Goal: Contribute content

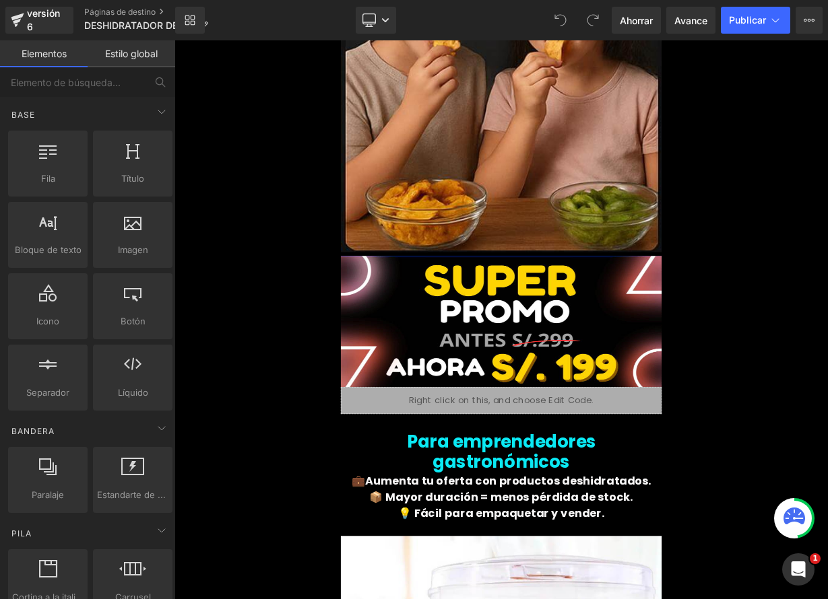
scroll to position [3059, 0]
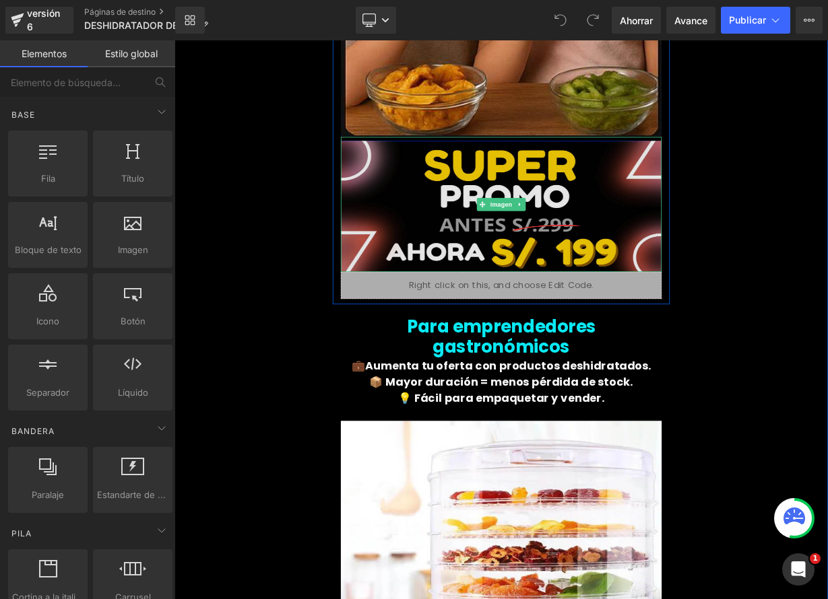
click at [588, 234] on img at bounding box center [582, 245] width 400 height 168
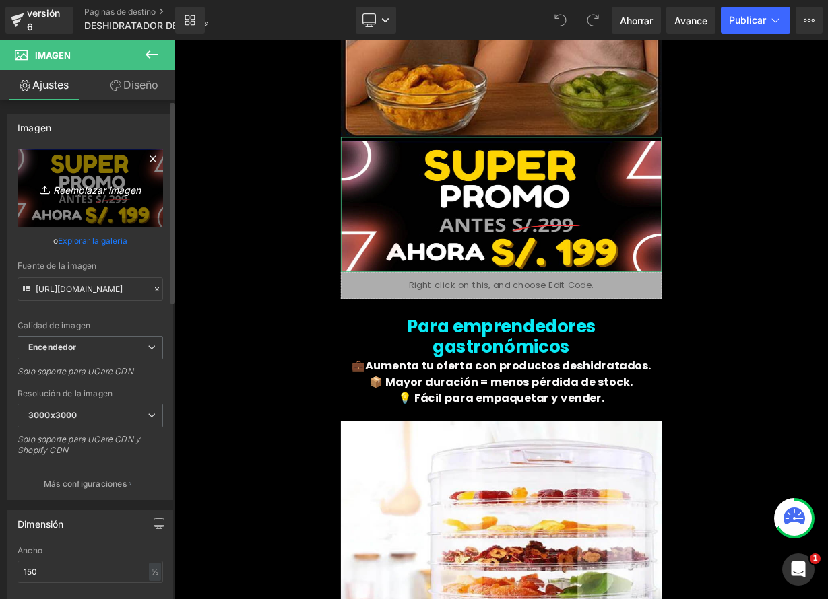
click at [92, 192] on font "Reemplazar imagen" at bounding box center [97, 189] width 88 height 11
type input "C:\fakepath\DESH ED 2.png"
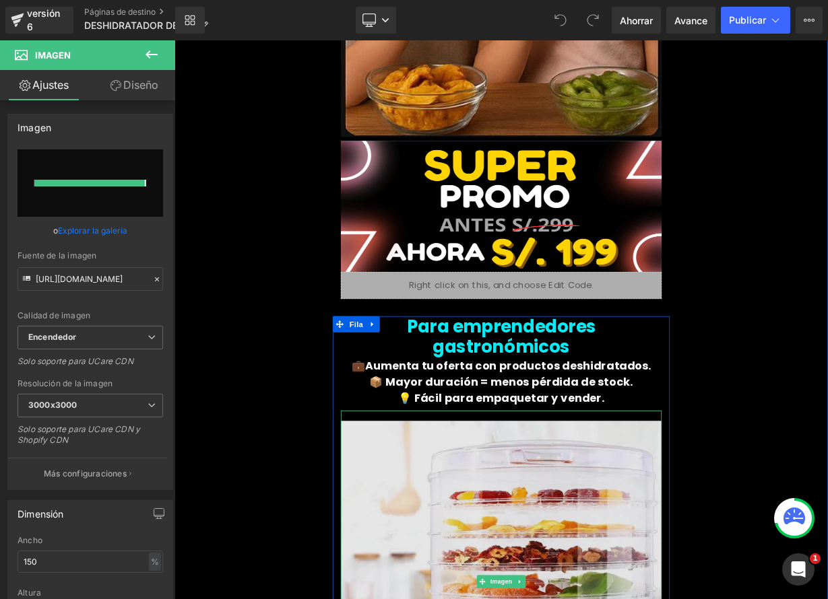
type input "[URL][DOMAIN_NAME]"
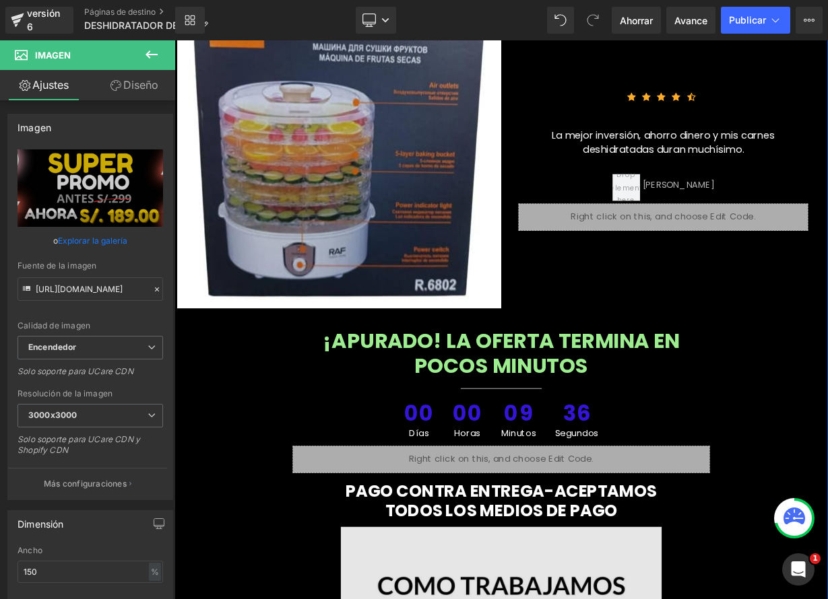
scroll to position [6429, 0]
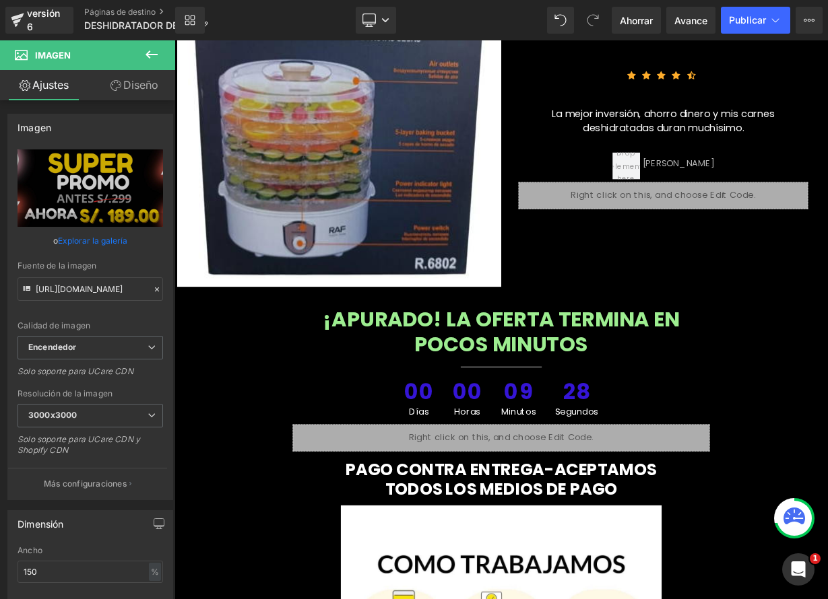
click at [150, 50] on icon at bounding box center [151, 54] width 16 height 16
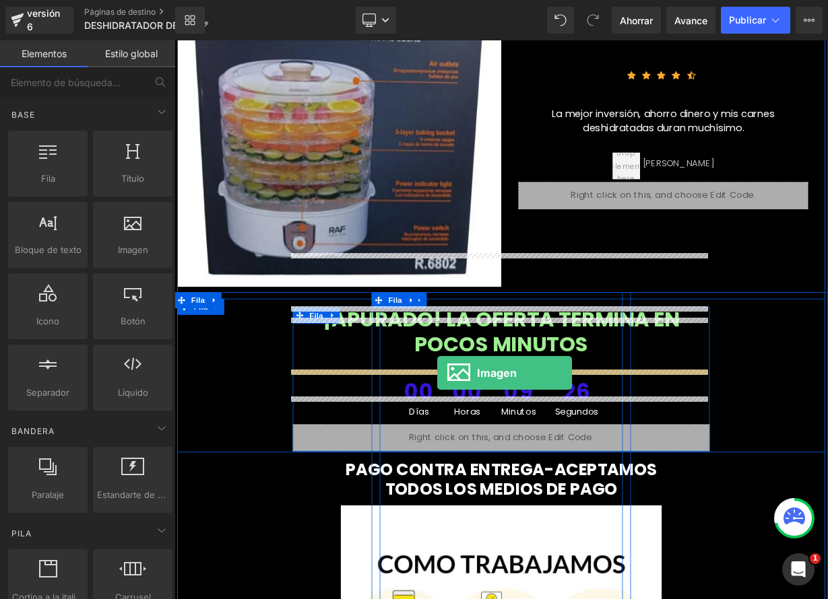
drag, startPoint x: 327, startPoint y: 280, endPoint x: 502, endPoint y: 455, distance: 247.7
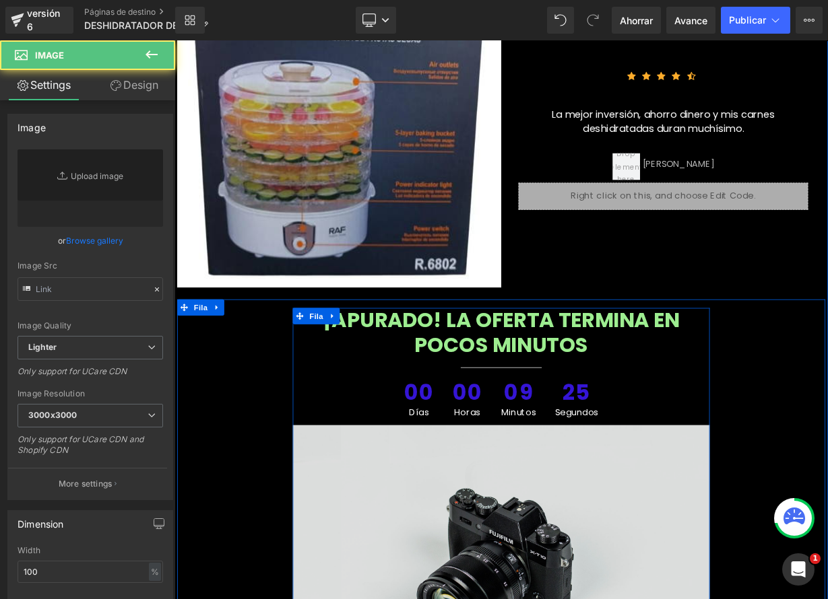
type input "//[DOMAIN_NAME][URL]"
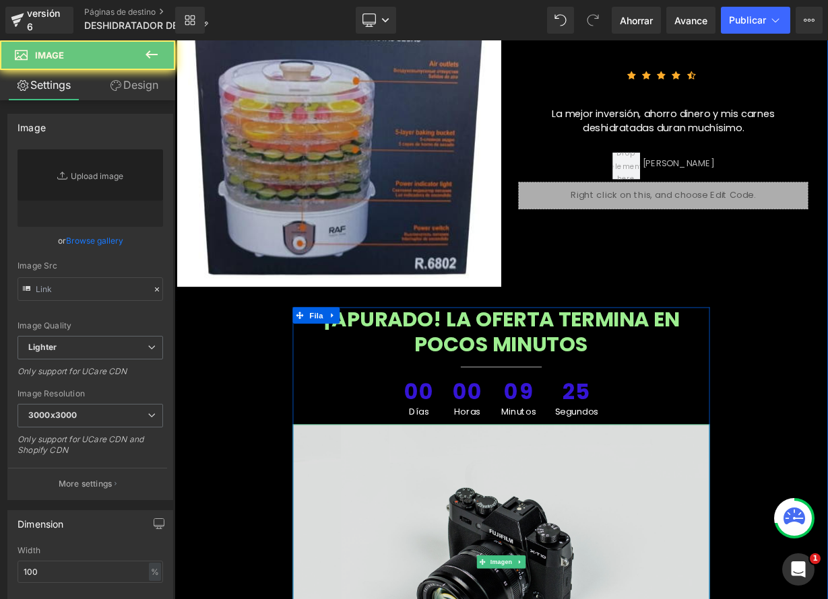
type input "//[DOMAIN_NAME][URL]"
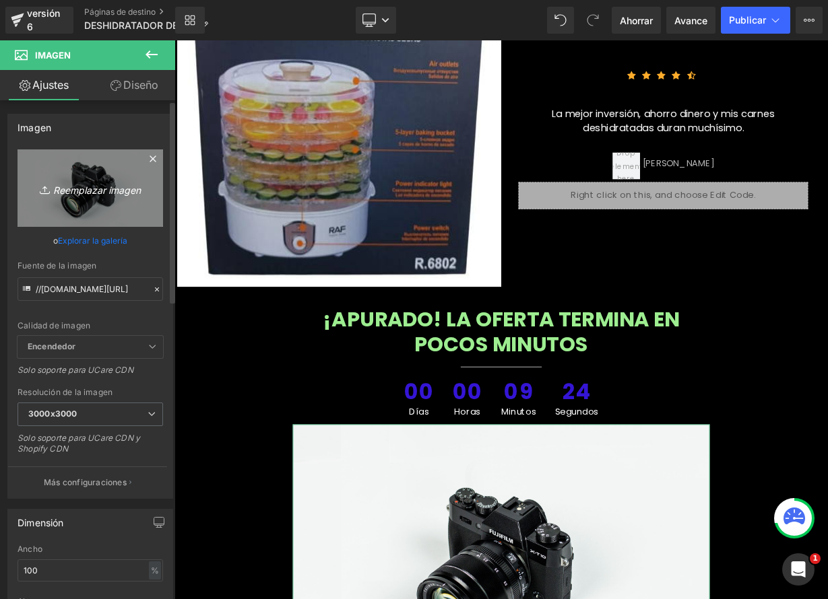
click at [109, 194] on font "Reemplazar imagen" at bounding box center [97, 189] width 88 height 11
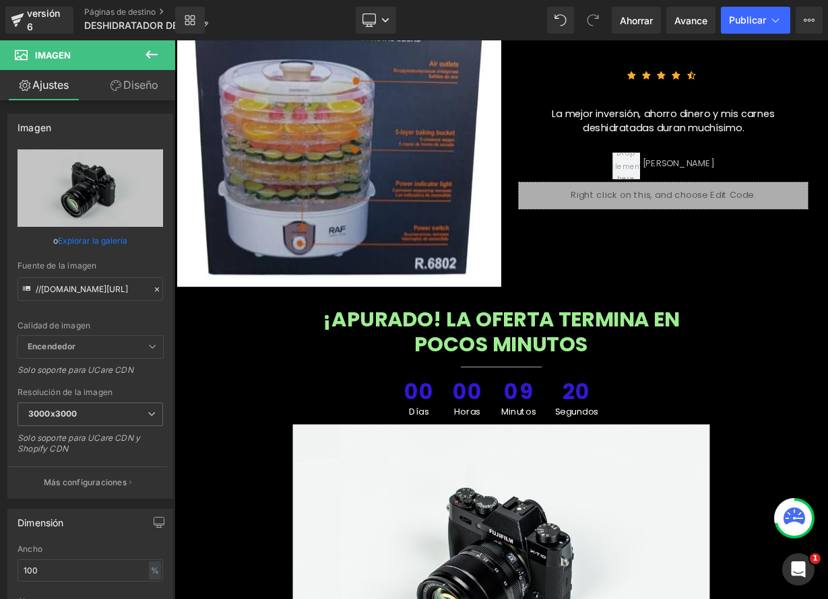
type input "C:\fakepath\DESH ED 2.png"
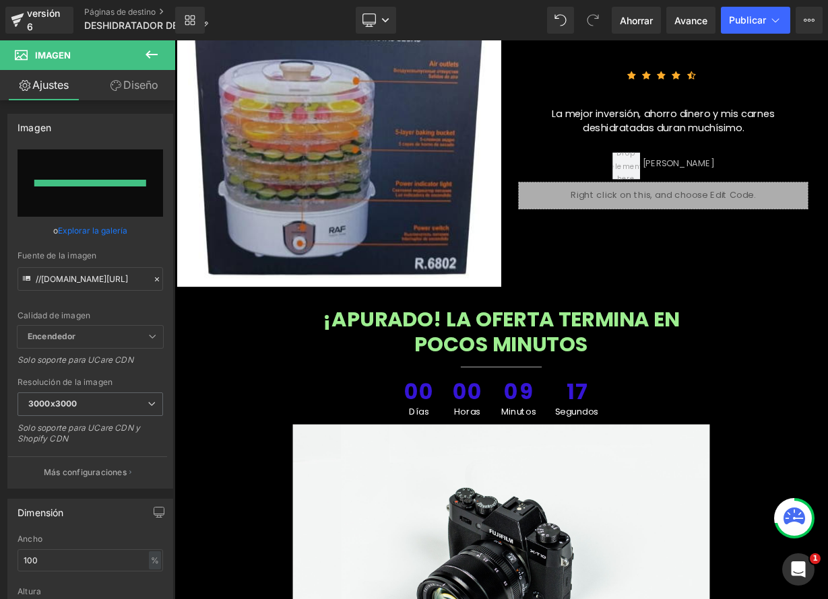
type input "[URL][DOMAIN_NAME]"
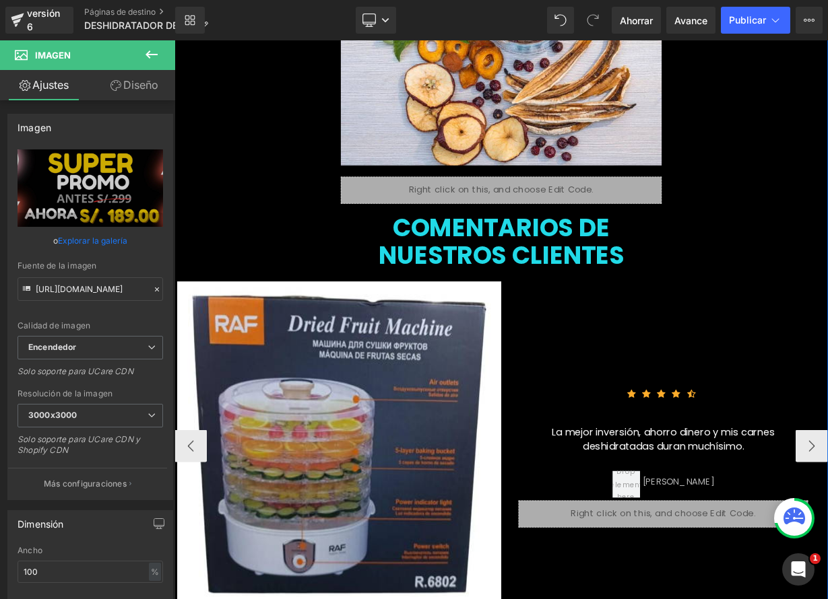
scroll to position [5949, 0]
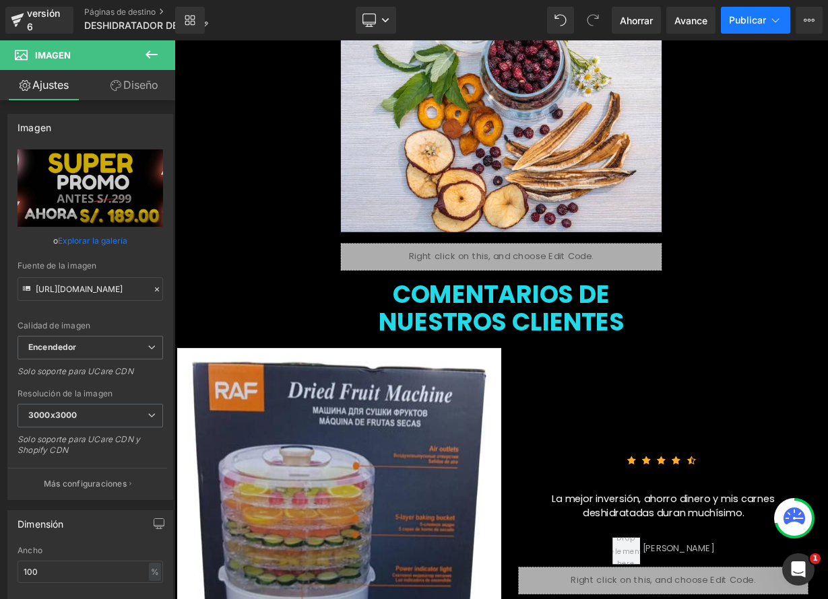
click at [762, 24] on font "Publicar" at bounding box center [747, 19] width 37 height 11
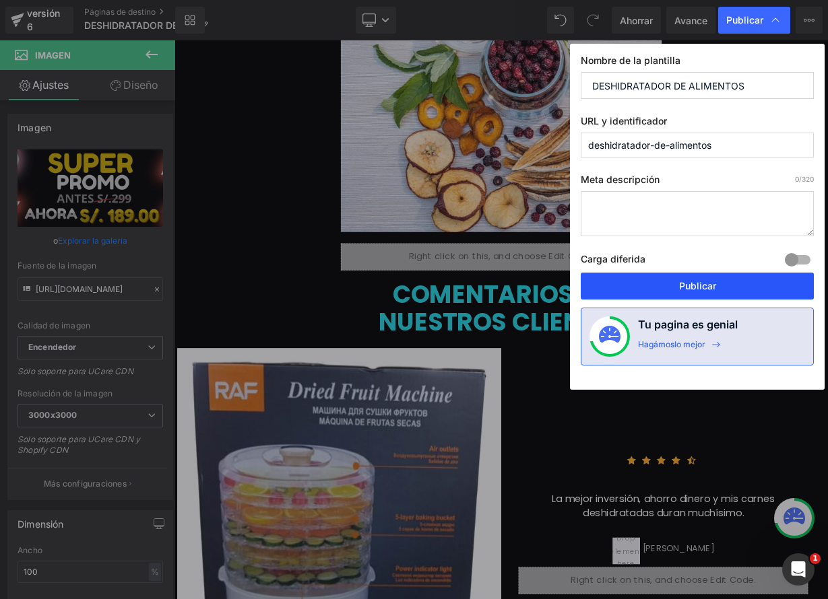
click at [682, 294] on button "Publicar" at bounding box center [697, 286] width 233 height 27
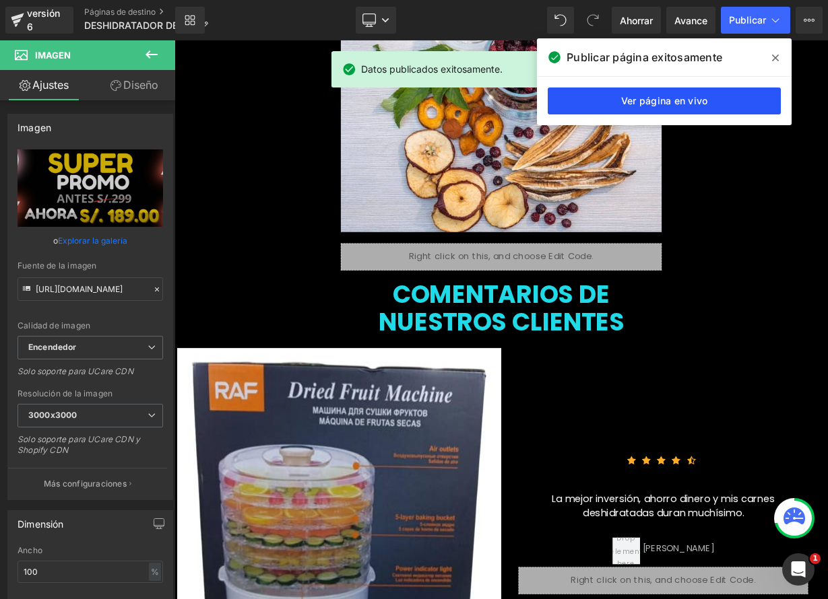
click at [669, 102] on font "Ver página en vivo" at bounding box center [664, 100] width 87 height 11
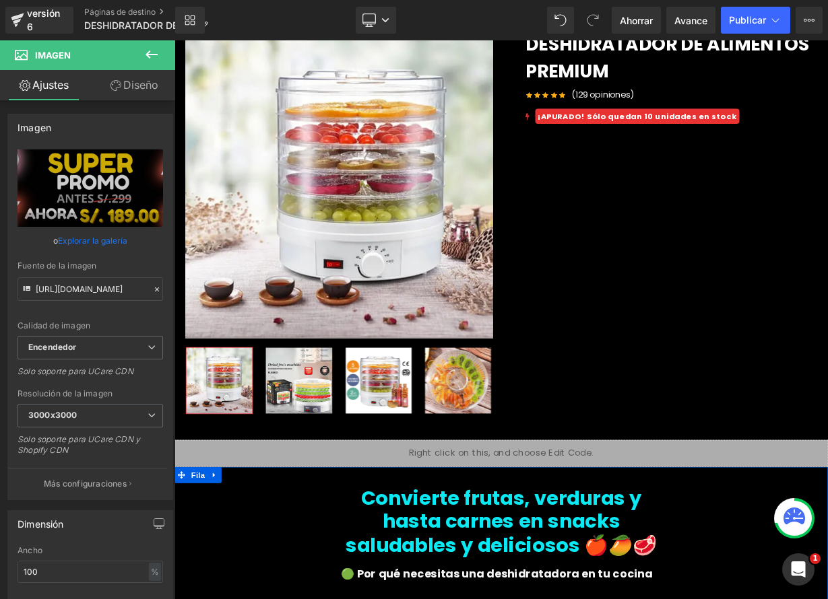
scroll to position [12, 0]
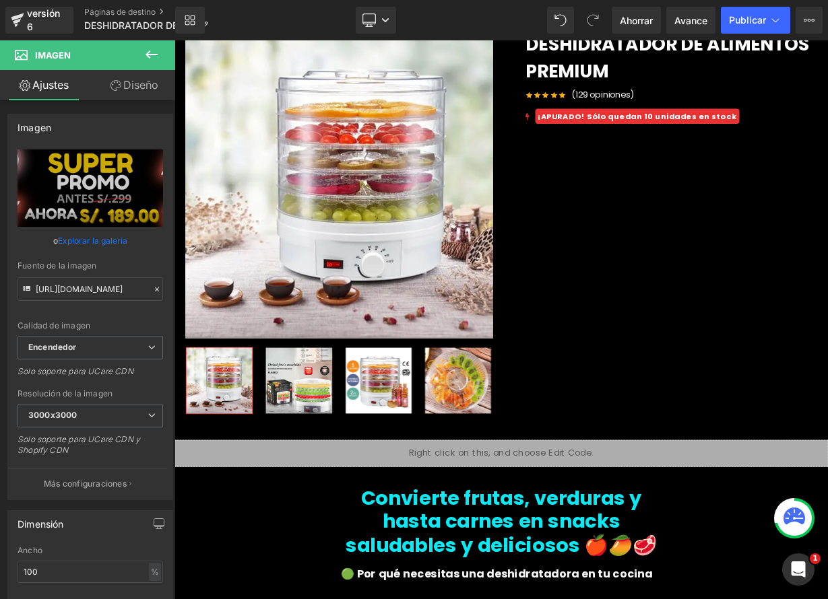
click at [152, 61] on icon at bounding box center [151, 54] width 16 height 16
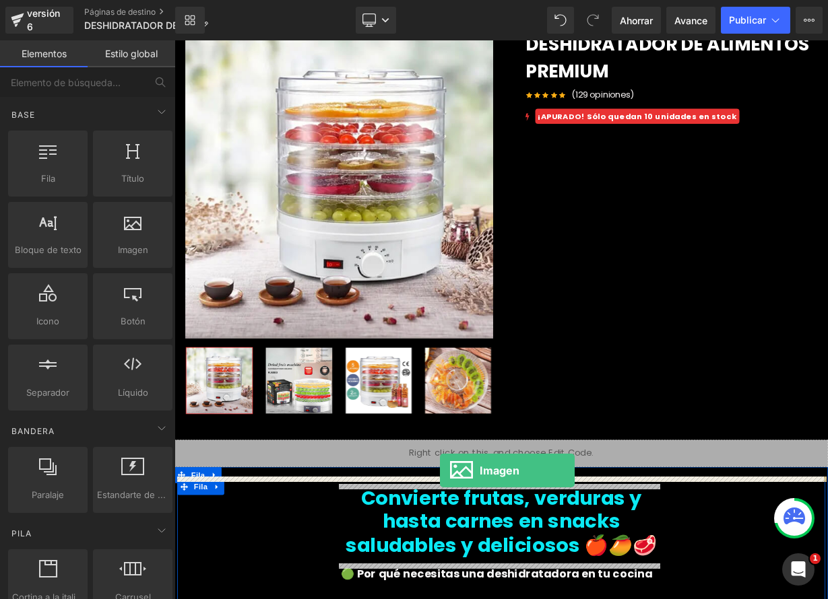
drag, startPoint x: 316, startPoint y: 288, endPoint x: 506, endPoint y: 578, distance: 346.9
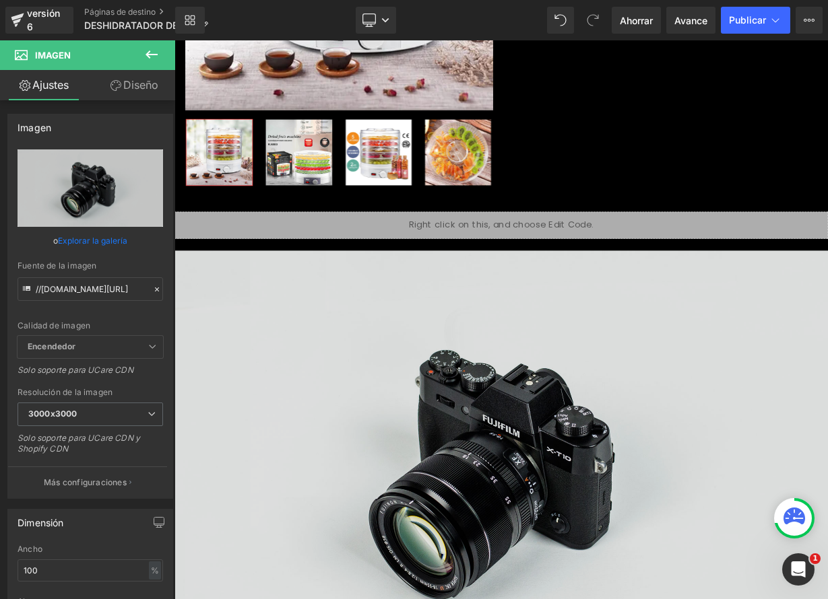
scroll to position [333, 0]
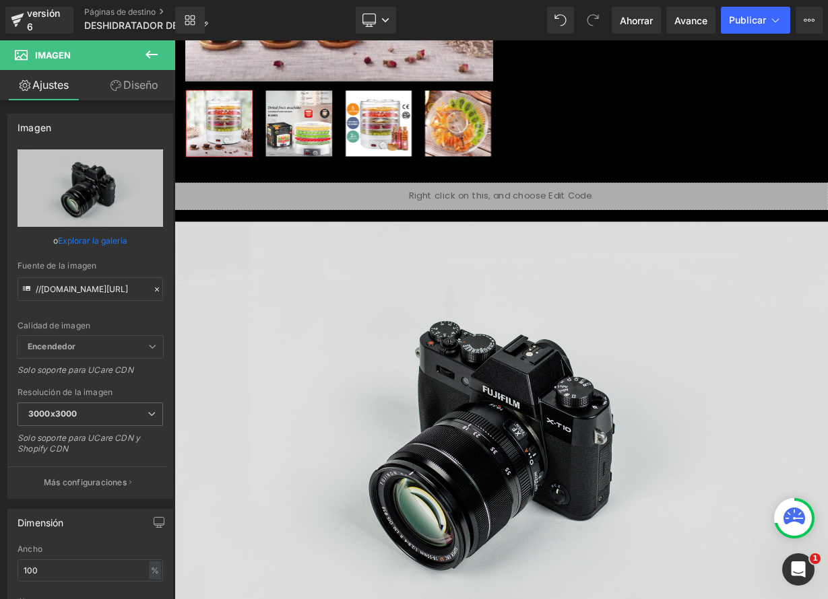
click at [464, 498] on img at bounding box center [581, 537] width 815 height 540
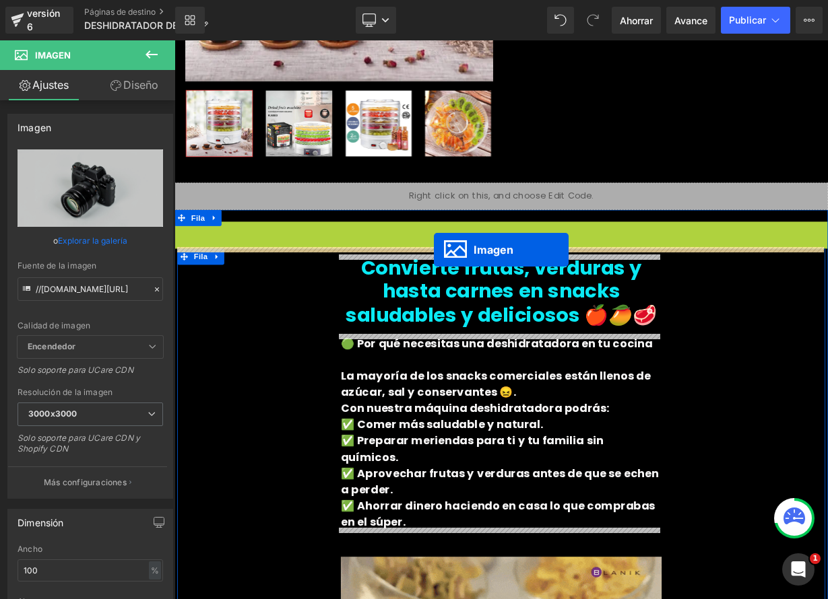
drag, startPoint x: 548, startPoint y: 531, endPoint x: 498, endPoint y: 301, distance: 235.8
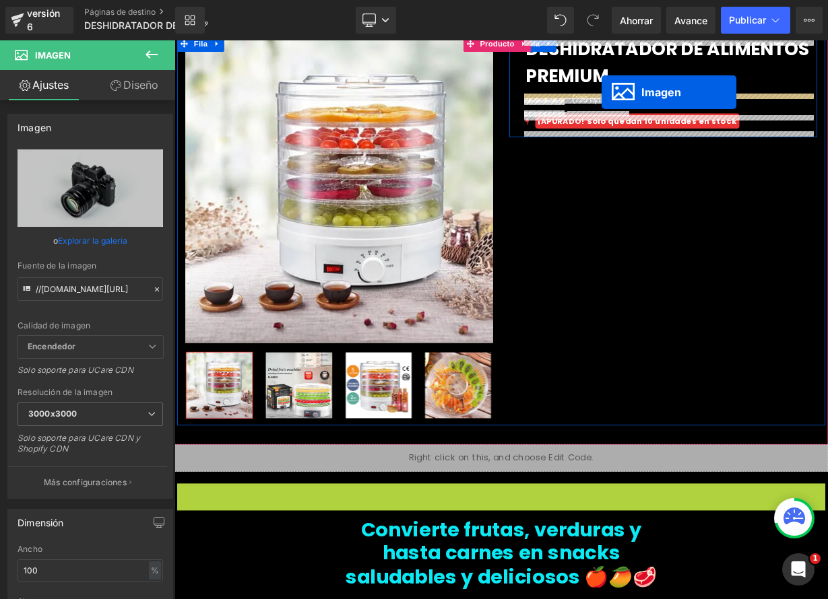
scroll to position [0, 0]
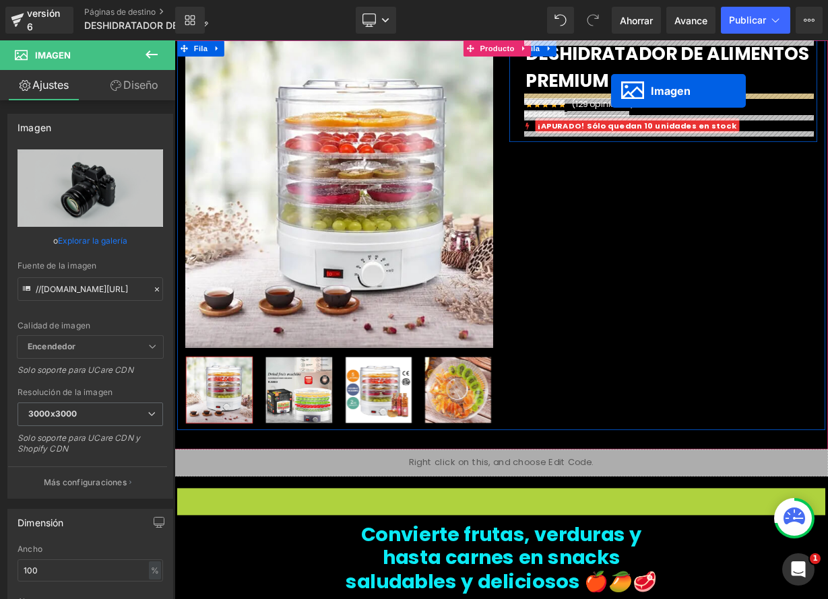
drag, startPoint x: 556, startPoint y: 533, endPoint x: 719, endPoint y: 103, distance: 459.6
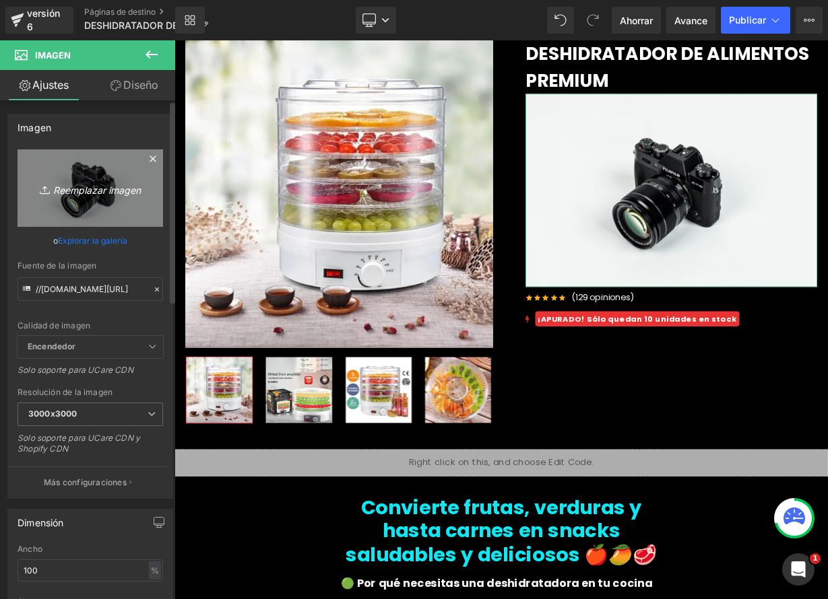
click at [108, 187] on font "Reemplazar imagen" at bounding box center [97, 189] width 88 height 11
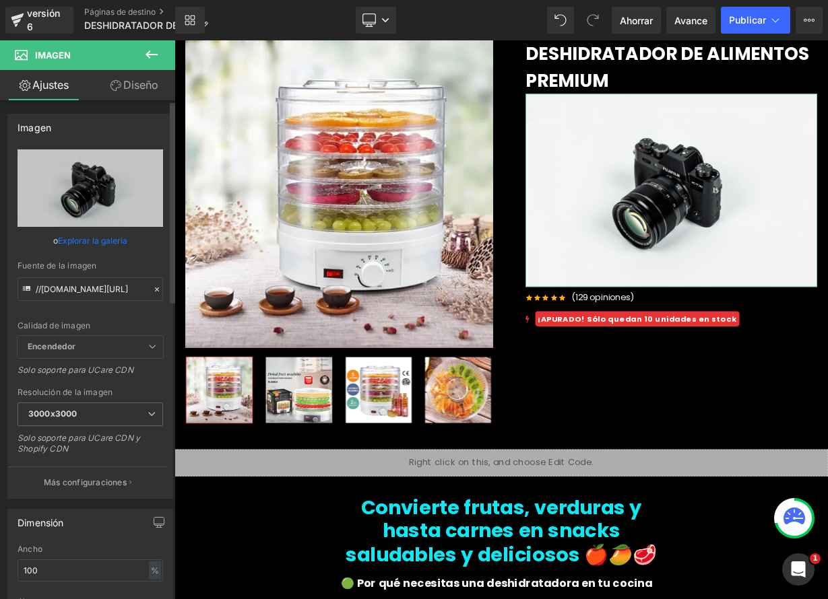
click at [72, 242] on font "Explorar la galería" at bounding box center [92, 241] width 69 height 10
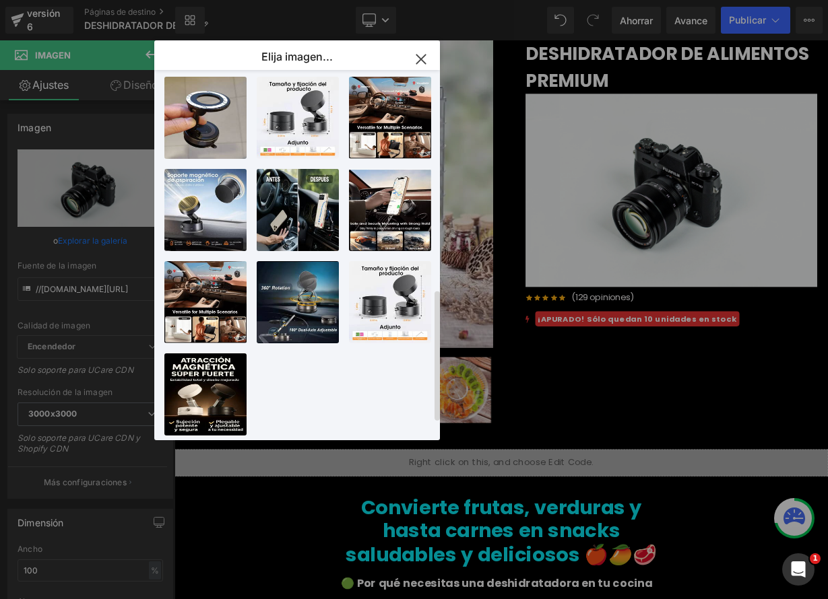
scroll to position [393, 0]
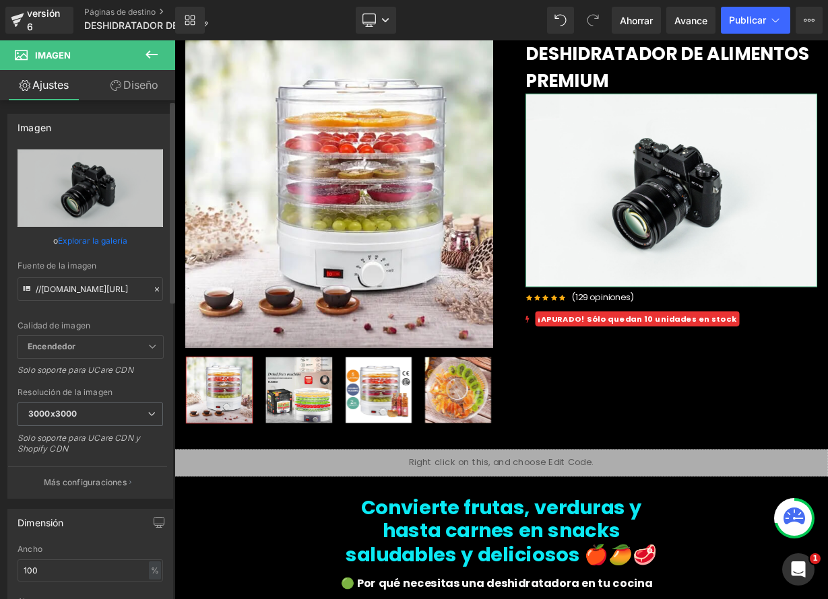
click at [153, 288] on icon at bounding box center [156, 289] width 9 height 9
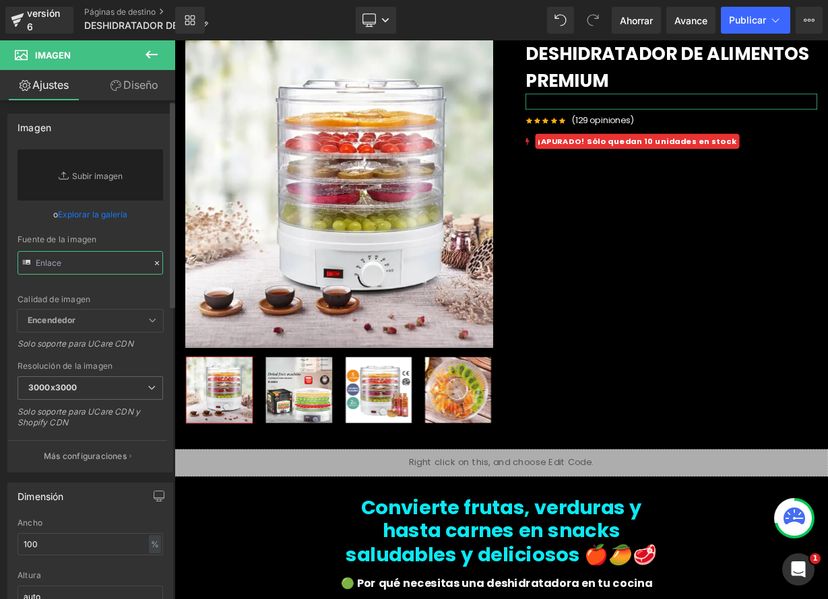
click at [79, 267] on input "text" at bounding box center [90, 263] width 145 height 24
paste input "[URL][DOMAIN_NAME]"
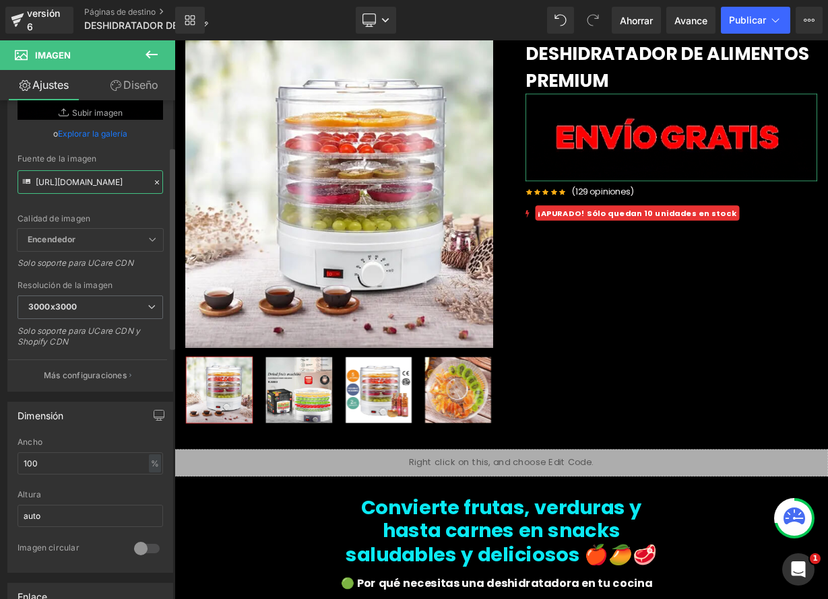
scroll to position [114, 0]
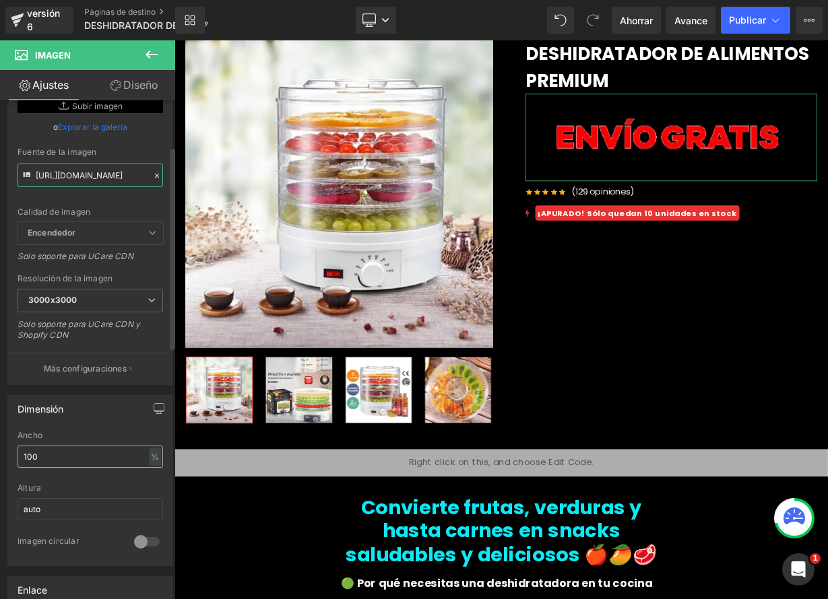
type input "[URL][DOMAIN_NAME]"
drag, startPoint x: 44, startPoint y: 453, endPoint x: 19, endPoint y: 454, distance: 24.9
click at [19, 454] on input "100" at bounding box center [90, 457] width 145 height 22
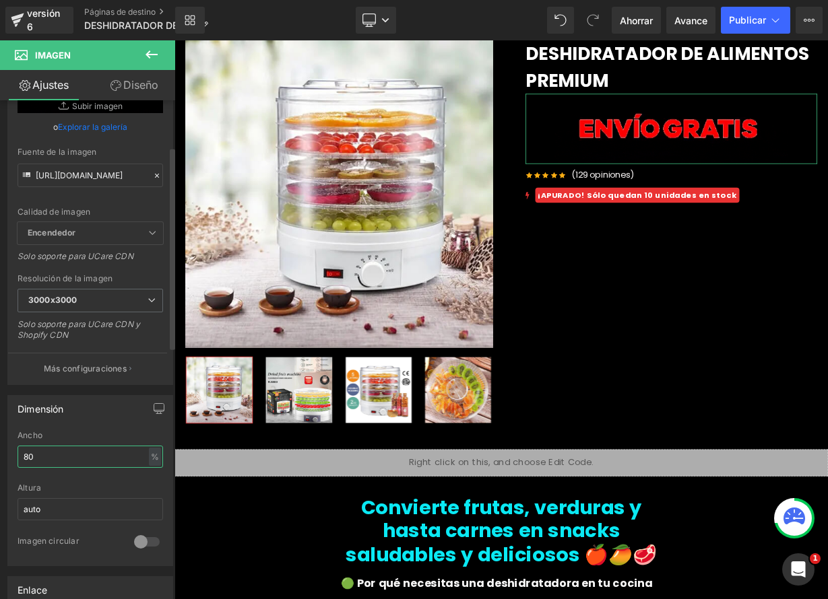
type input "8"
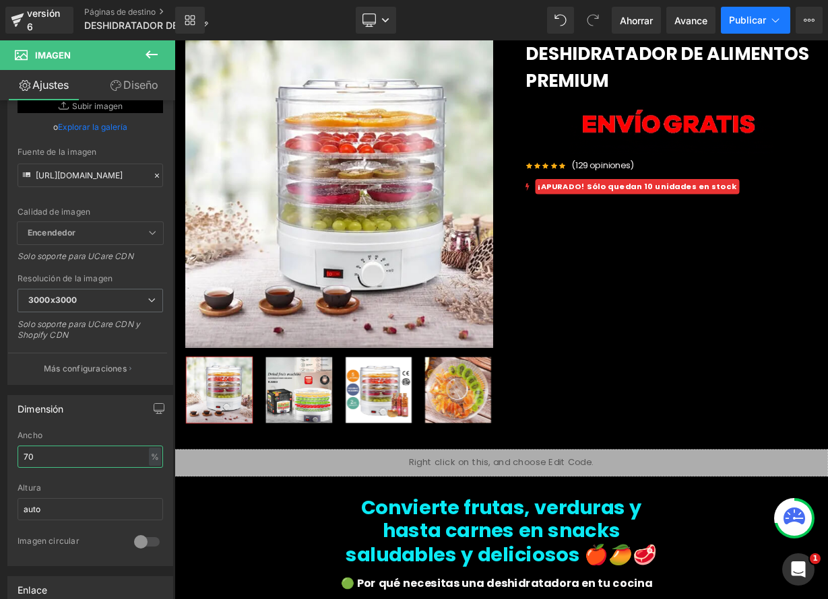
type input "70"
click at [766, 18] on button "Publicar" at bounding box center [755, 20] width 69 height 27
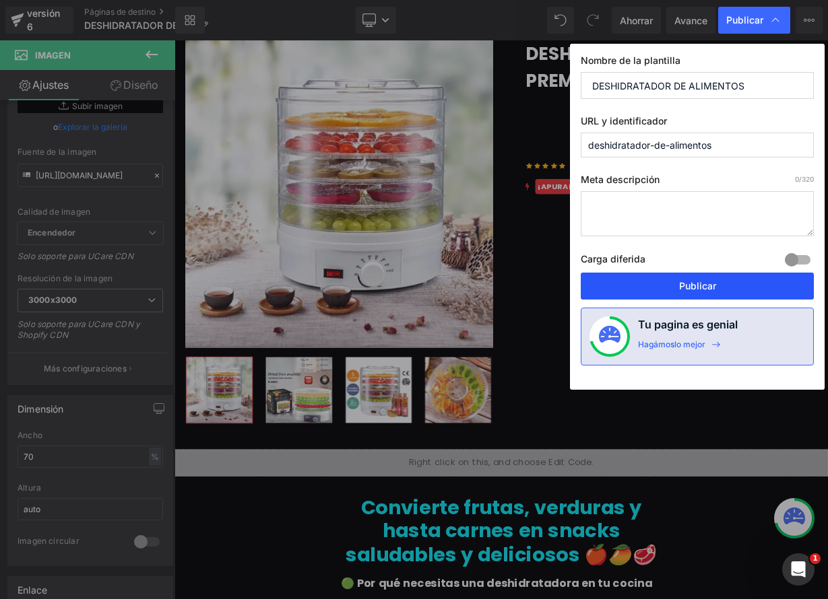
drag, startPoint x: 709, startPoint y: 286, endPoint x: 666, endPoint y: 305, distance: 47.3
click at [709, 286] on font "Publicar" at bounding box center [697, 285] width 37 height 11
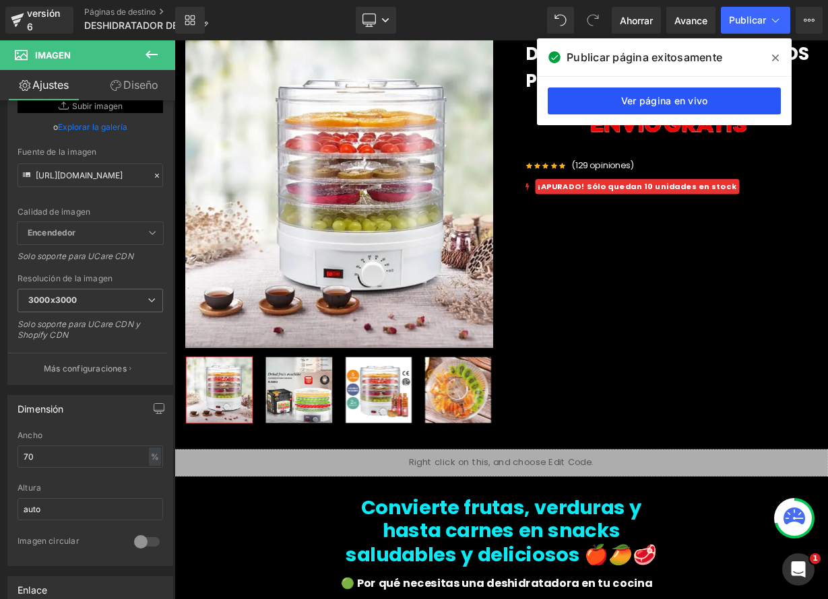
click at [668, 103] on font "Ver página en vivo" at bounding box center [664, 100] width 87 height 11
